Goal: Find specific page/section

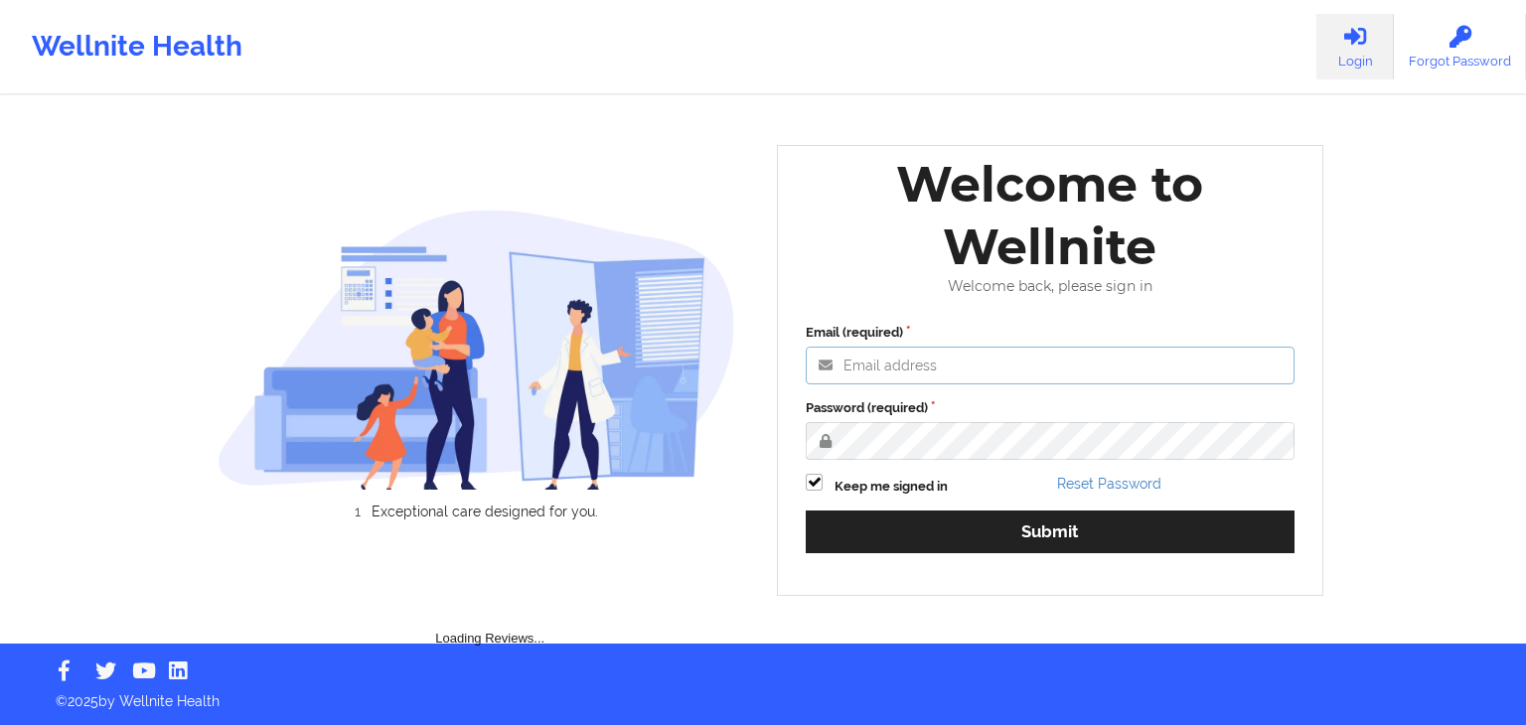
type input "[EMAIL_ADDRESS][DOMAIN_NAME]"
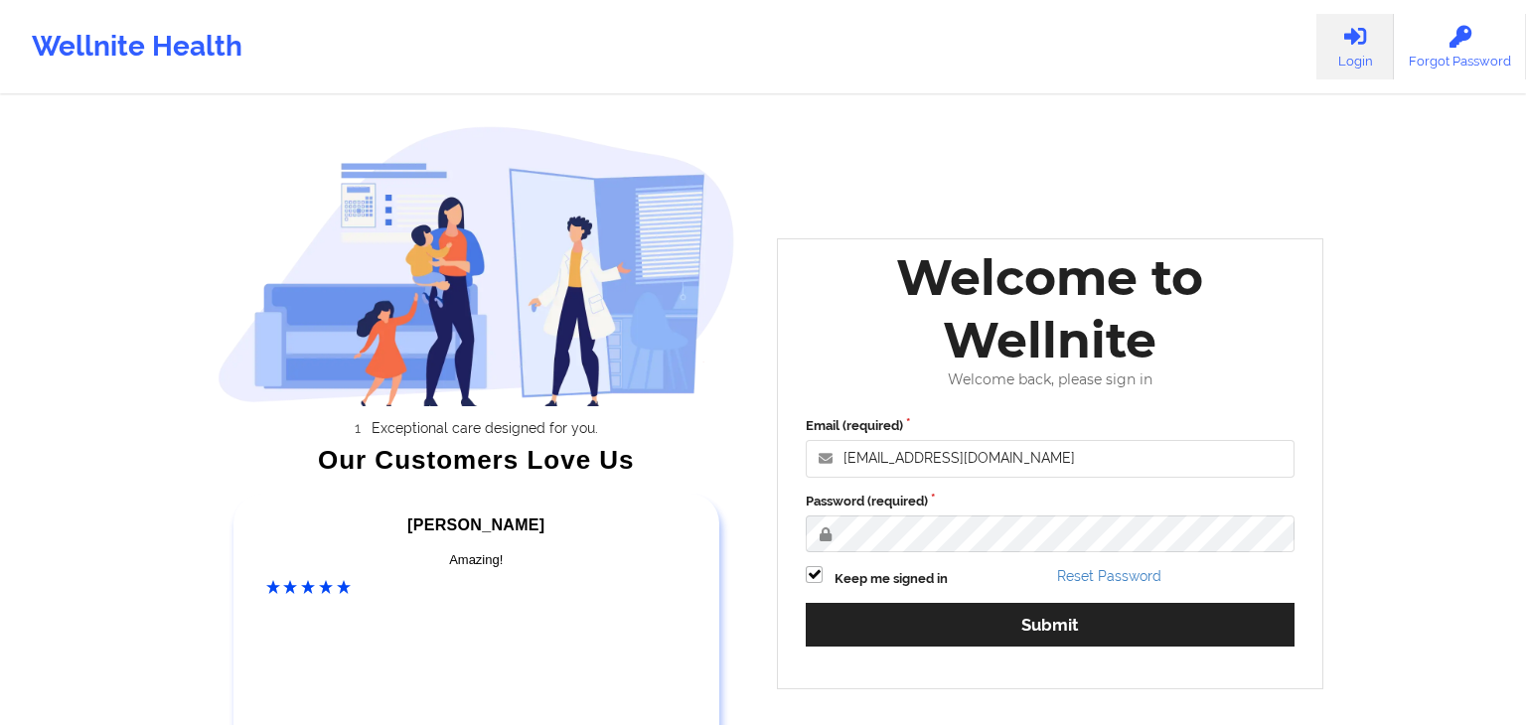
click at [909, 564] on div "Email (required) [EMAIL_ADDRESS][DOMAIN_NAME] Password (required) Keep me signe…" at bounding box center [1050, 538] width 517 height 272
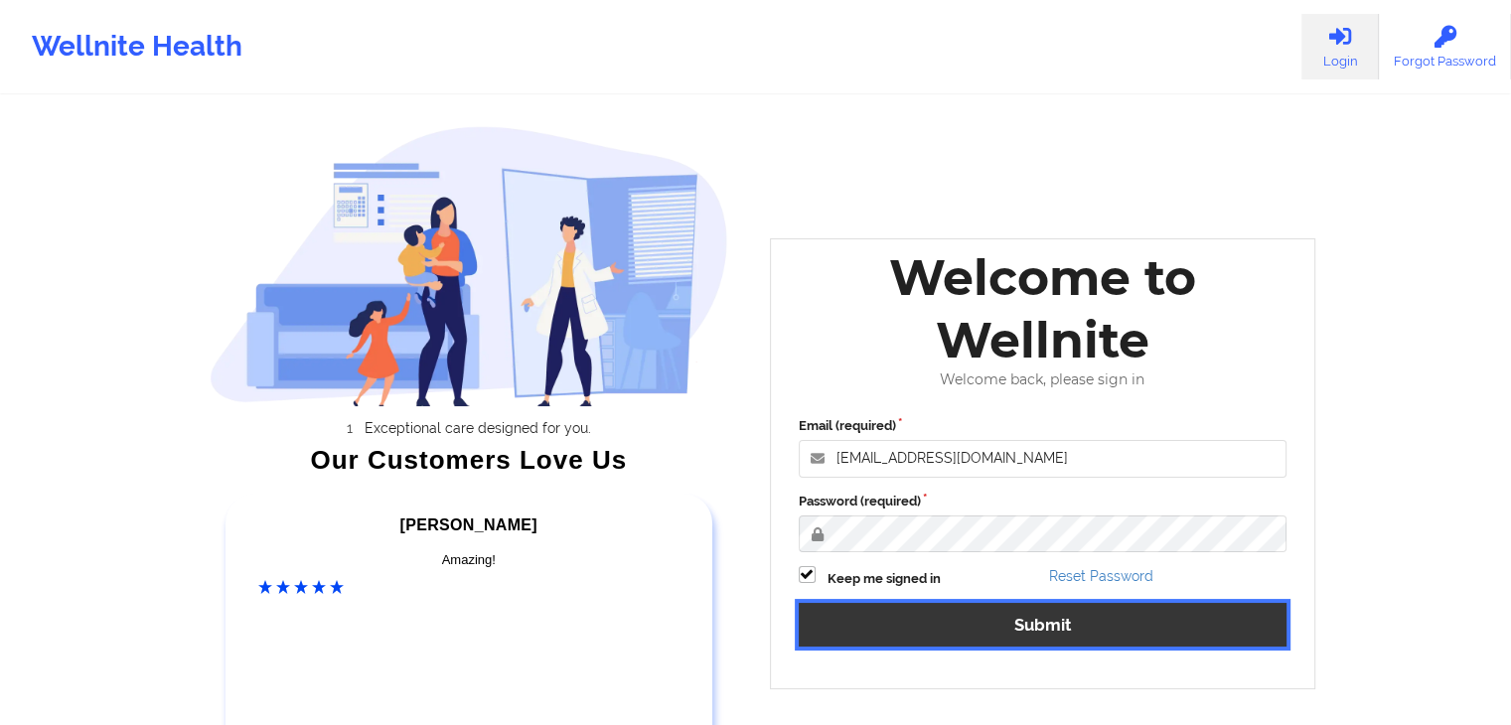
click at [908, 614] on button "Submit" at bounding box center [1043, 624] width 489 height 43
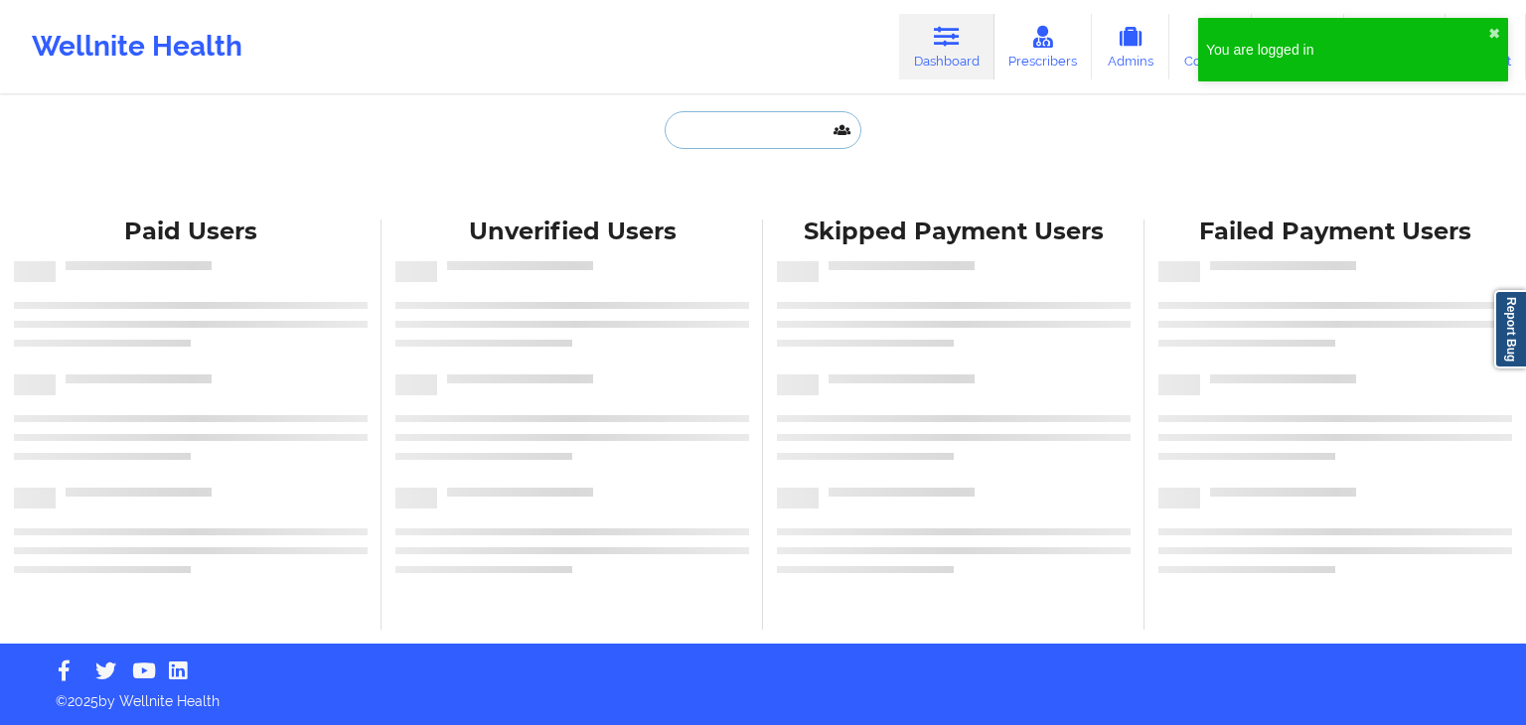
click at [715, 116] on input "text" at bounding box center [763, 130] width 197 height 38
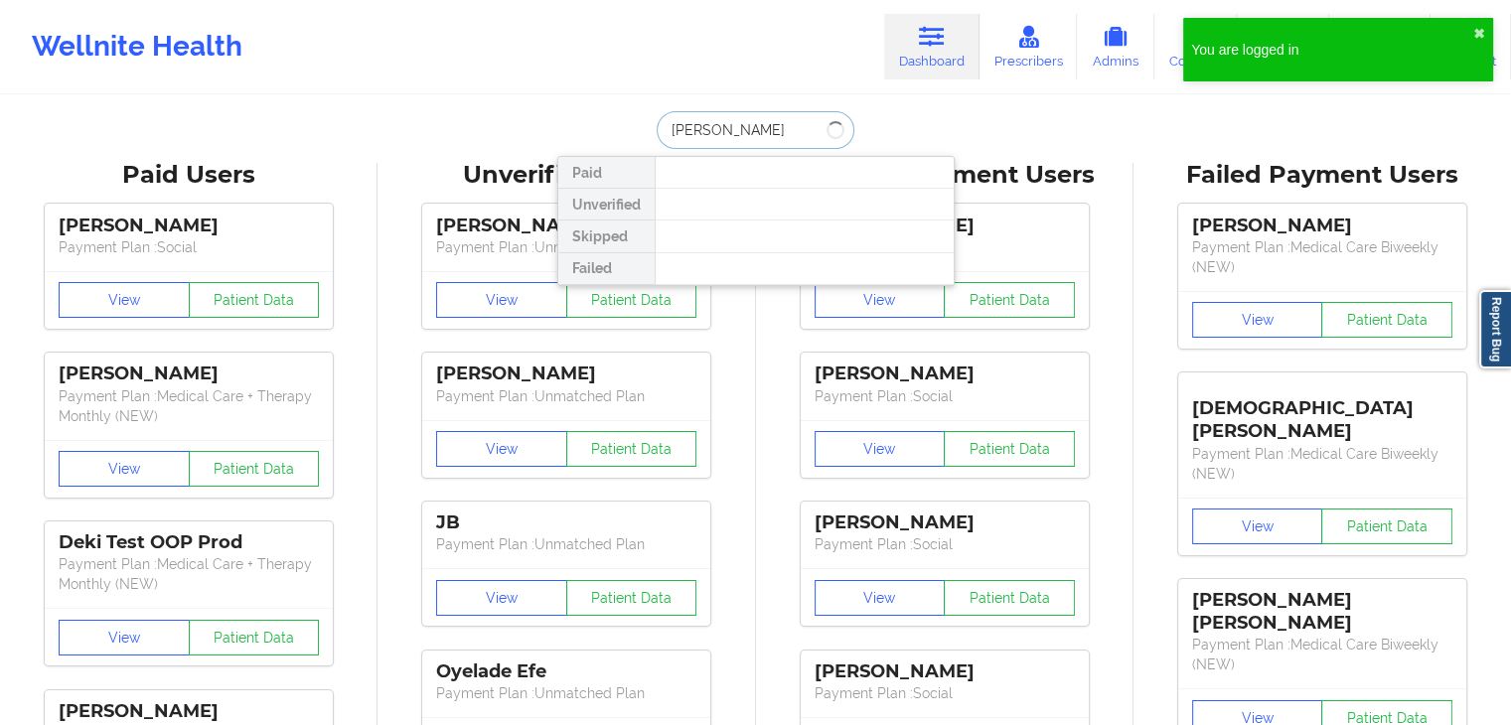
type input "[PERSON_NAME]"
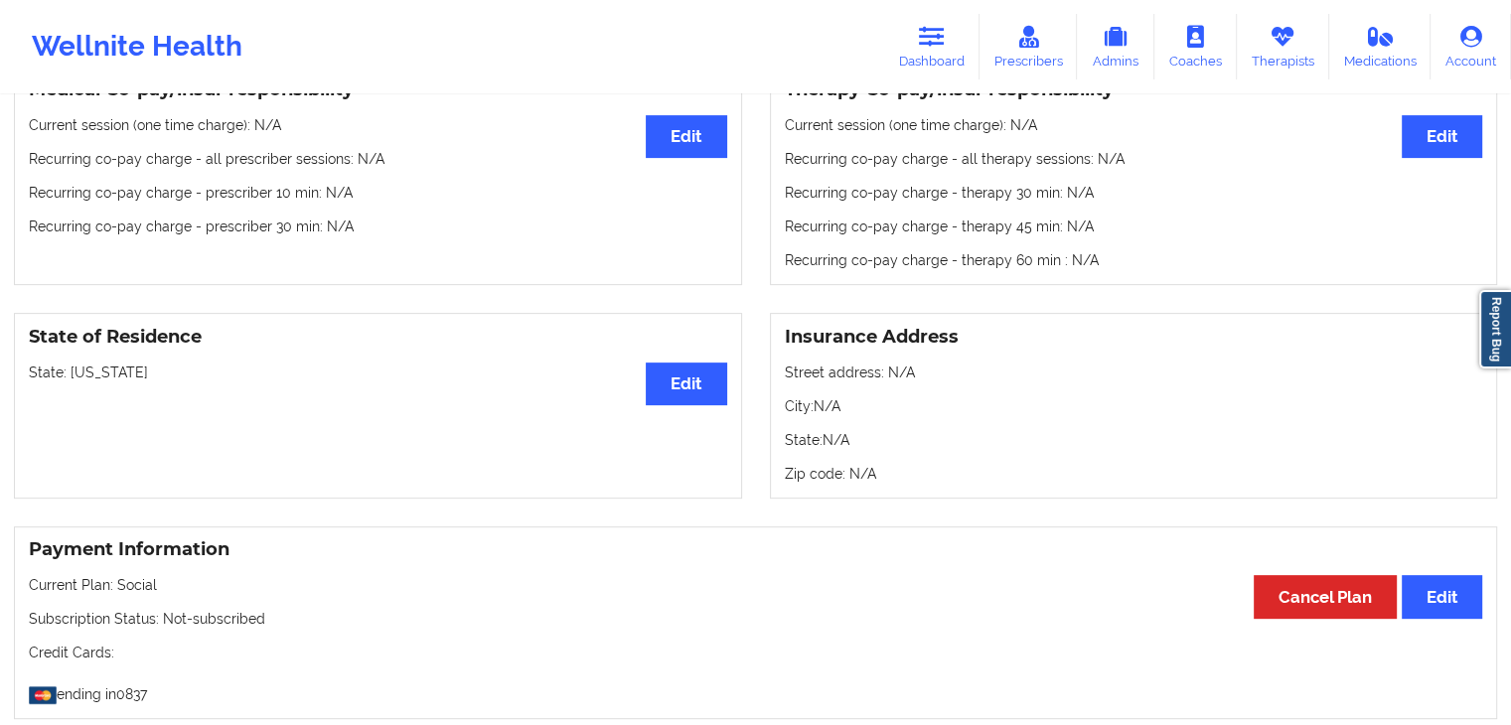
scroll to position [845, 0]
